Goal: Task Accomplishment & Management: Manage account settings

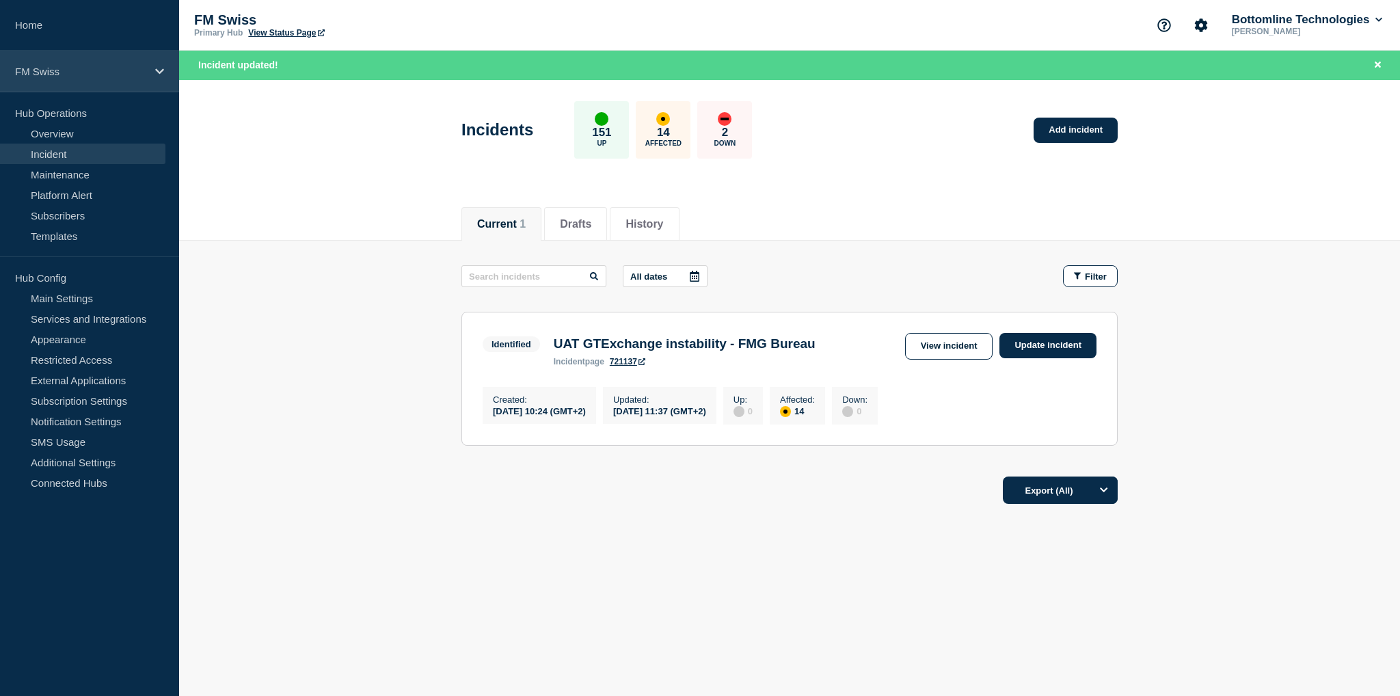
click at [68, 63] on div "FM Swiss" at bounding box center [89, 72] width 179 height 42
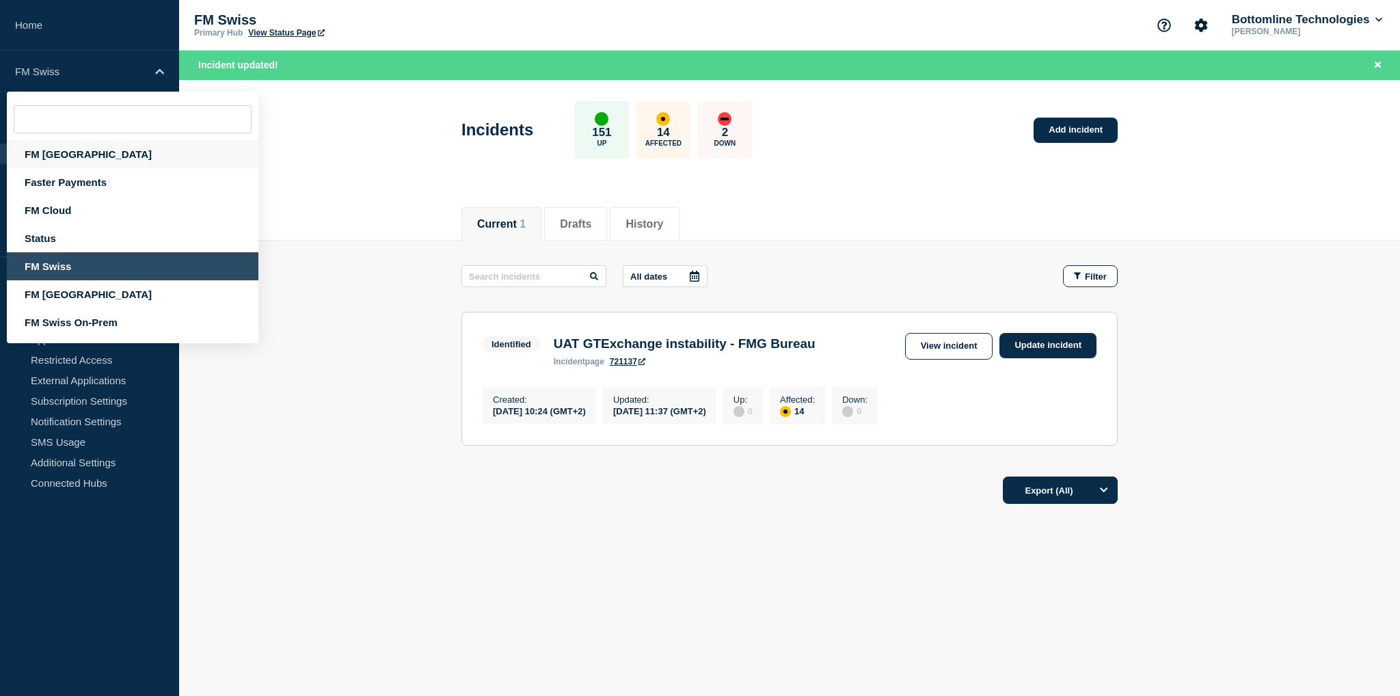
click at [85, 160] on div "FM [GEOGRAPHIC_DATA]" at bounding box center [132, 154] width 251 height 28
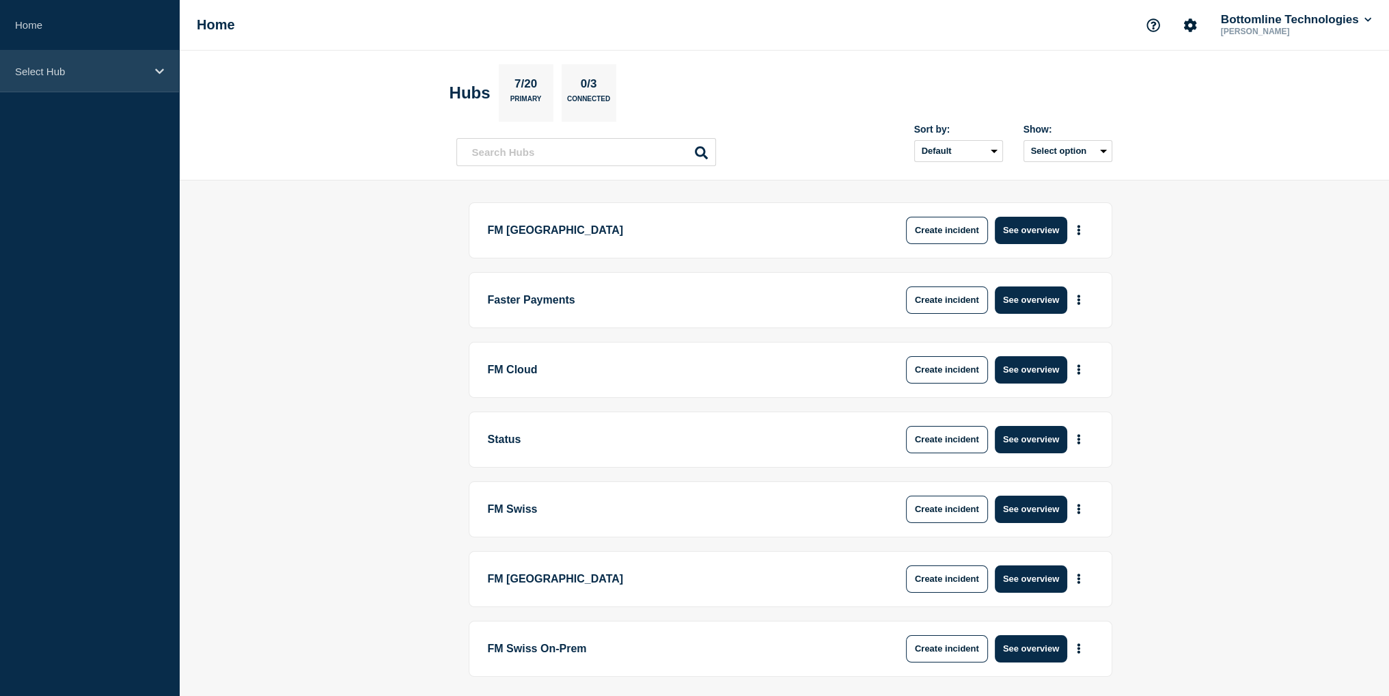
click at [77, 72] on p "Select Hub" at bounding box center [80, 72] width 131 height 12
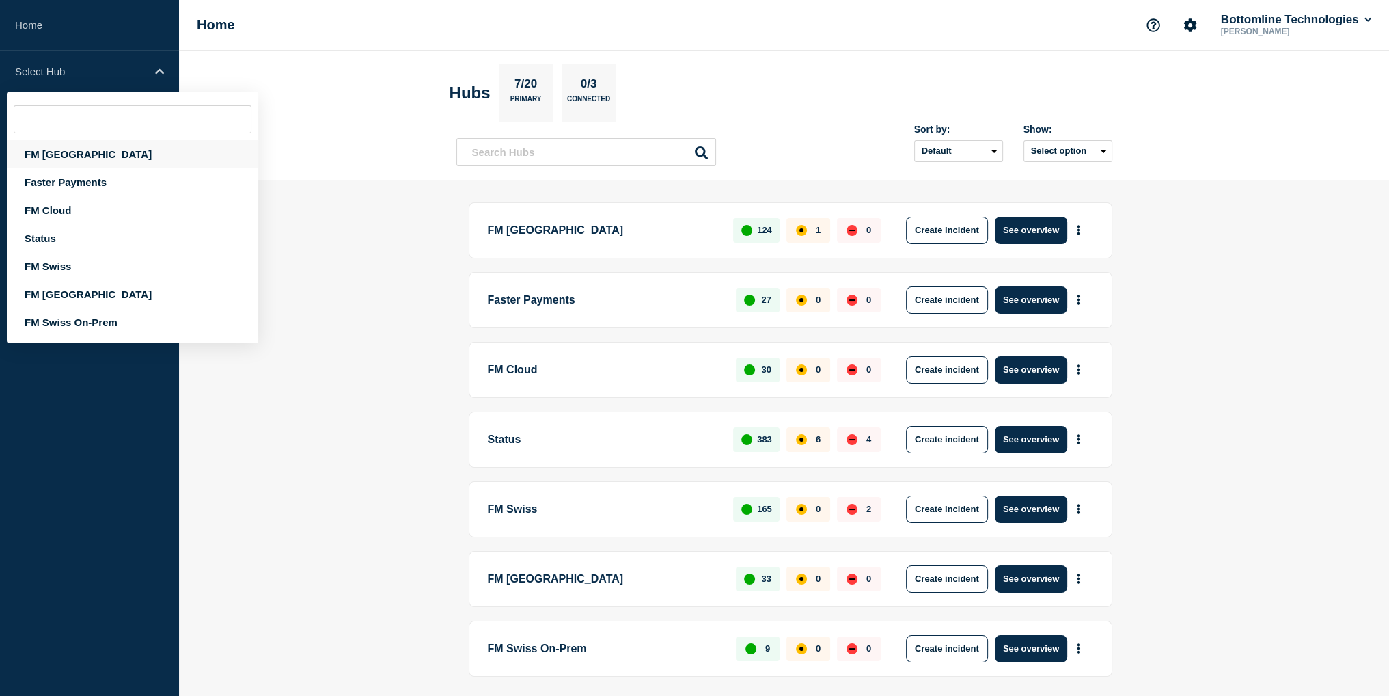
click at [74, 153] on div "FM [GEOGRAPHIC_DATA]" at bounding box center [132, 154] width 251 height 28
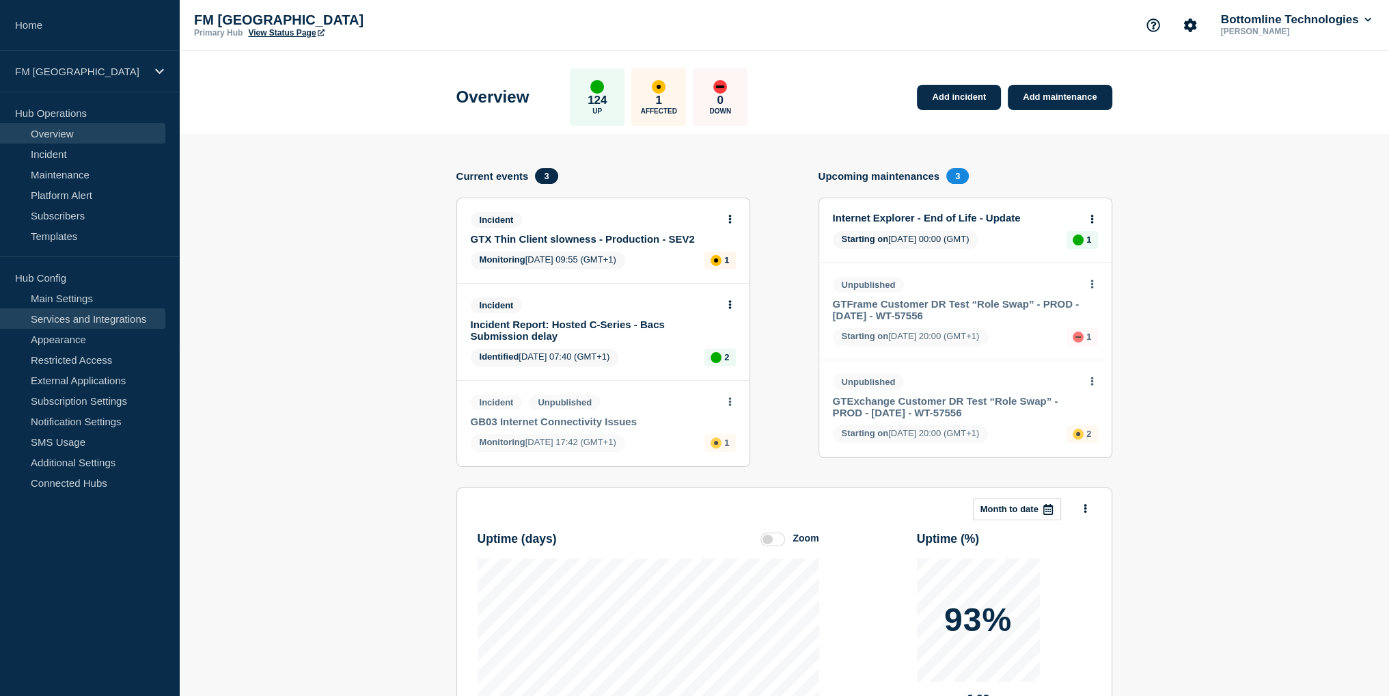
click at [77, 321] on link "Services and Integrations" at bounding box center [82, 318] width 165 height 21
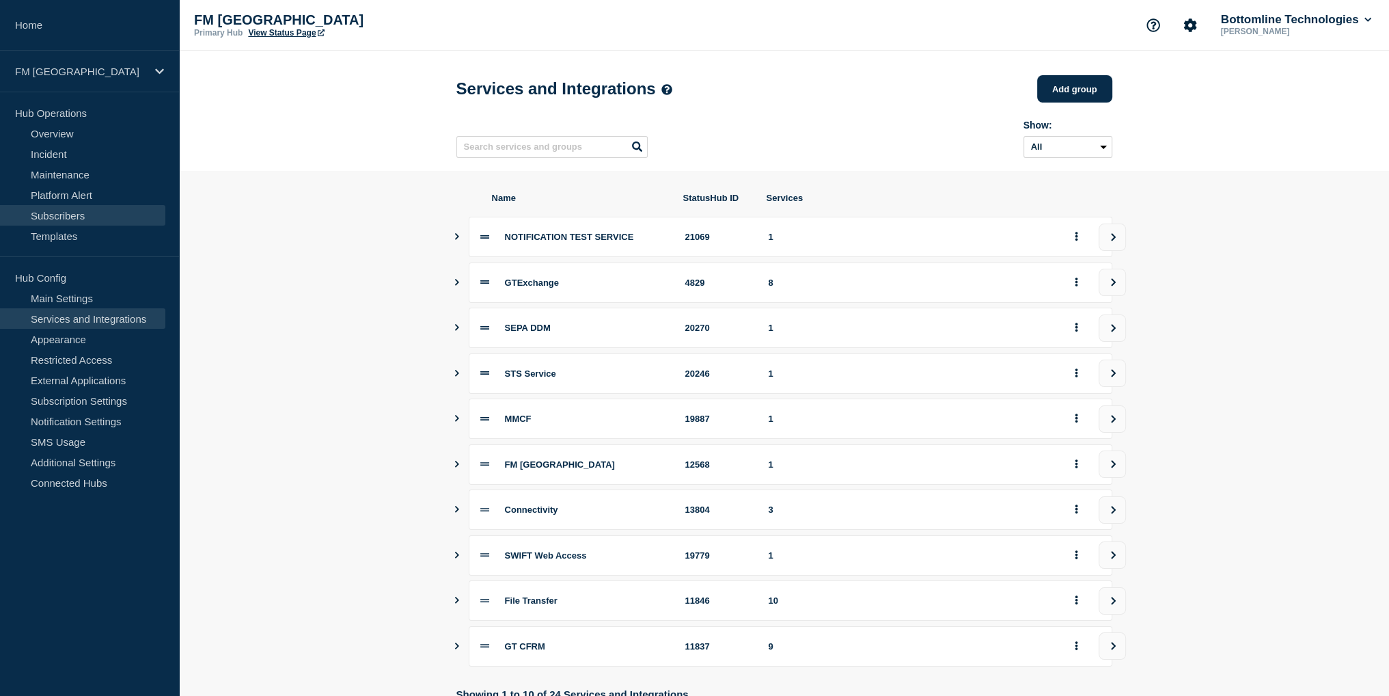
click at [85, 217] on link "Subscribers" at bounding box center [82, 215] width 165 height 21
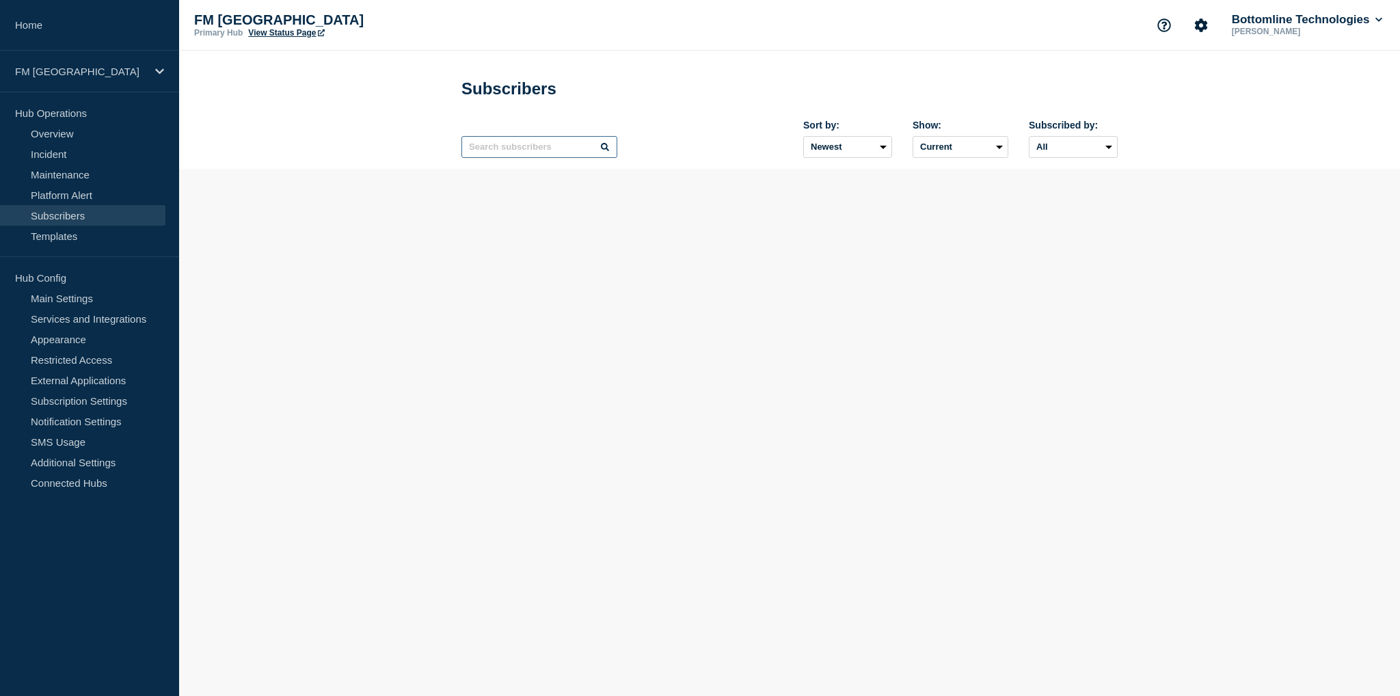
click at [515, 150] on input "text" at bounding box center [539, 147] width 156 height 22
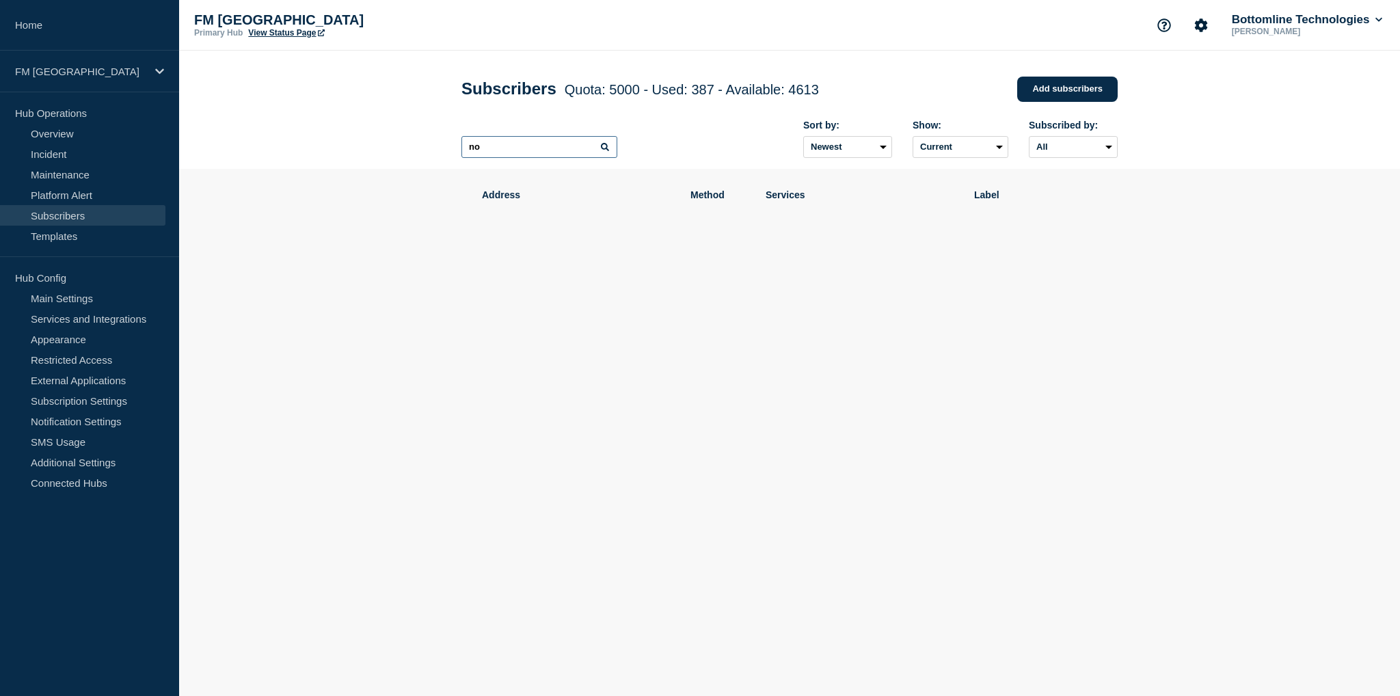
type input "n"
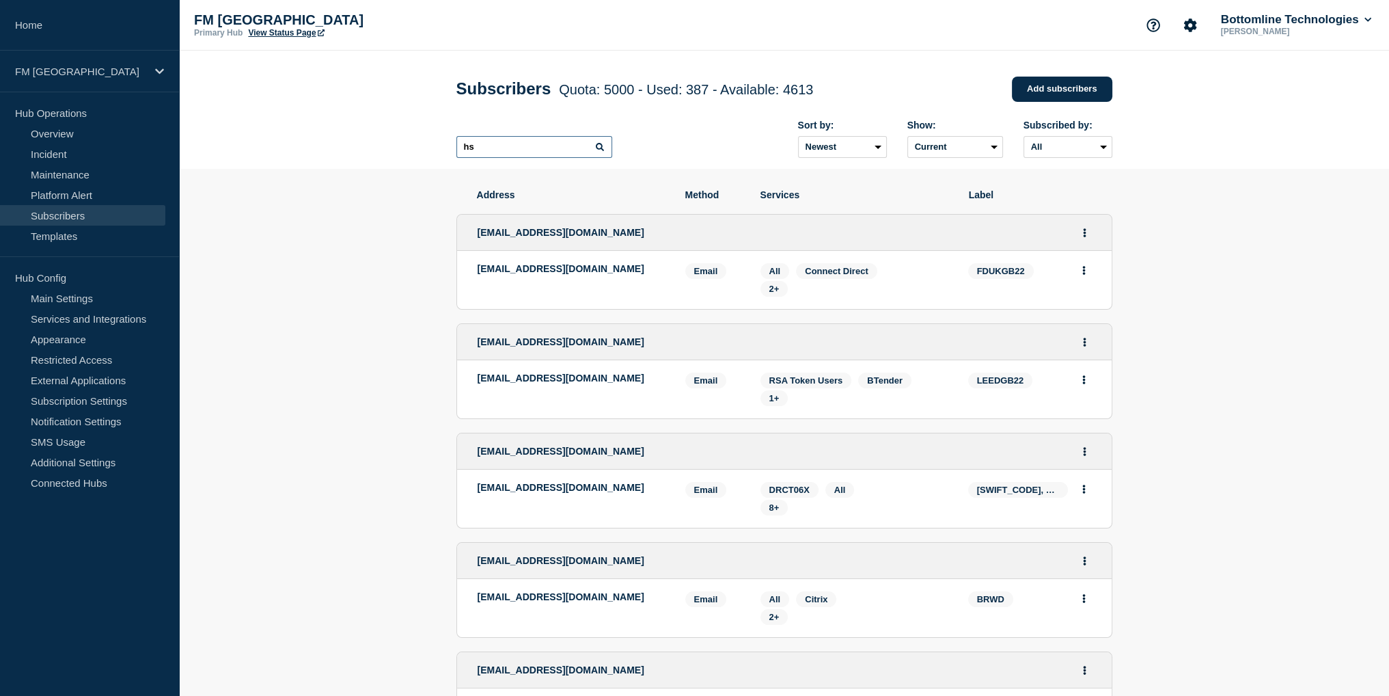
type input "h"
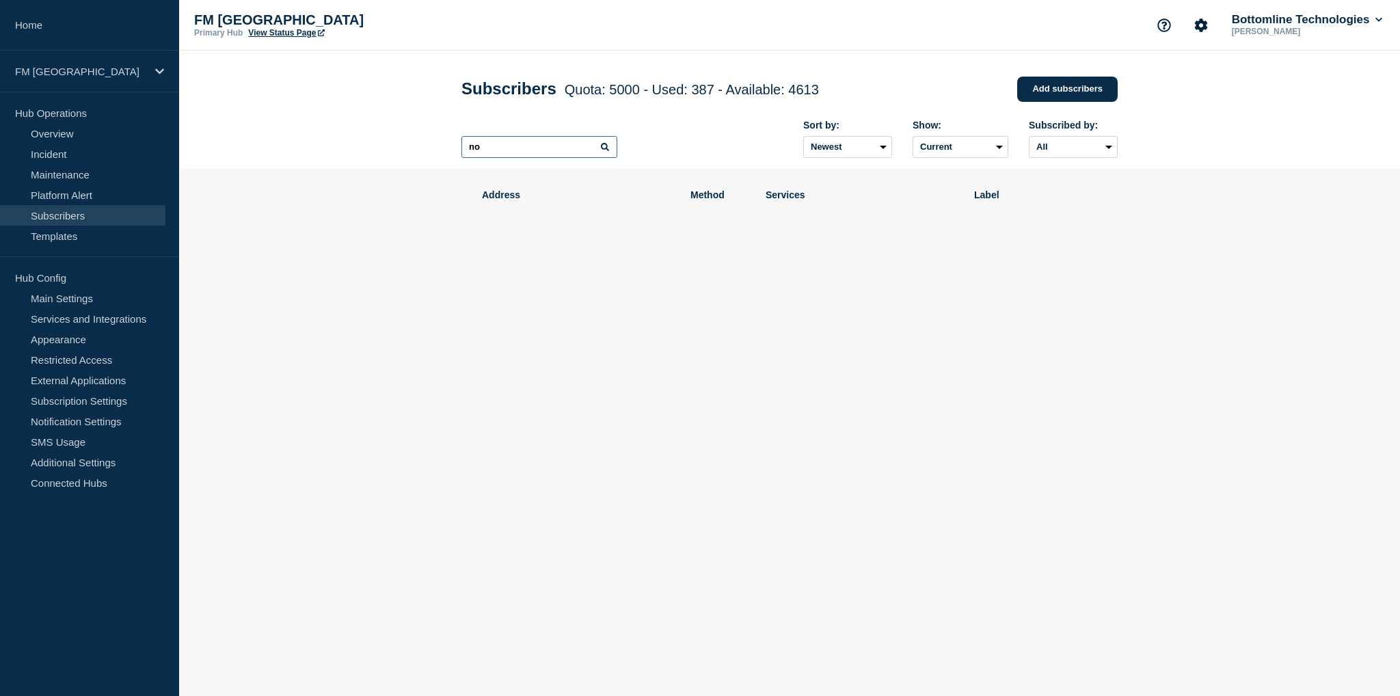
type input "n"
